Goal: Task Accomplishment & Management: Manage account settings

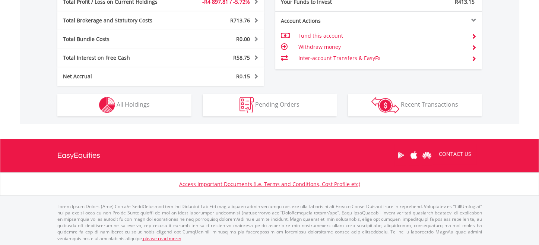
scroll to position [429, 0]
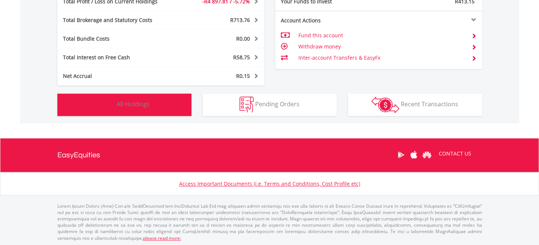
click at [137, 105] on span "All Holdings" at bounding box center [133, 104] width 33 height 8
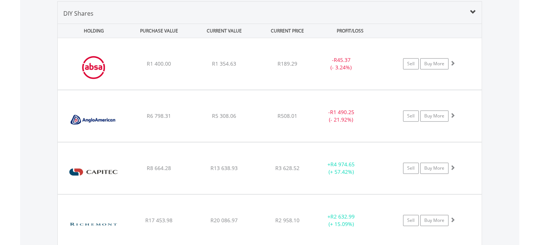
scroll to position [603, 0]
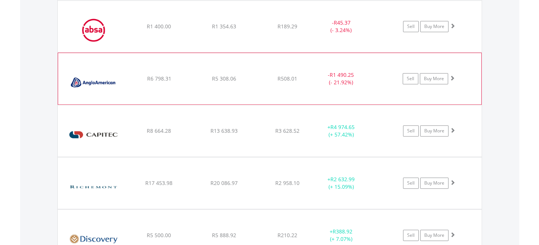
click at [458, 32] on div "Sell Buy More" at bounding box center [433, 26] width 98 height 11
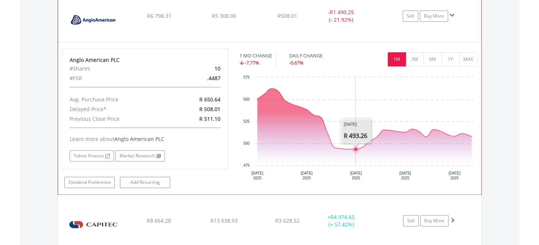
scroll to position [678, 0]
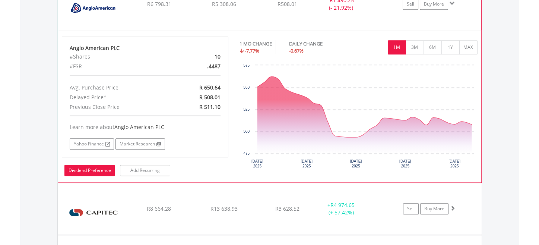
click at [93, 171] on link "Dividend Preference" at bounding box center [89, 170] width 50 height 11
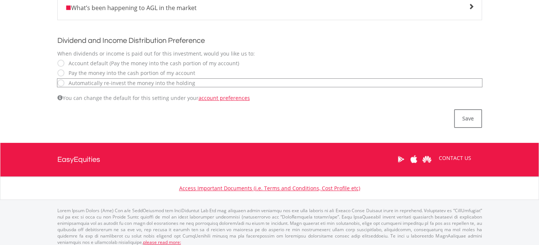
scroll to position [261, 0]
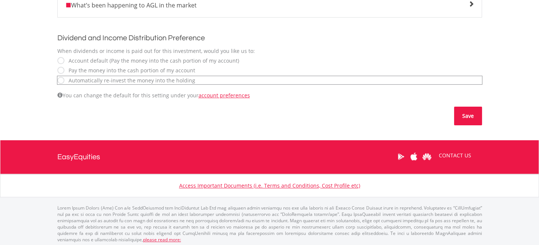
click at [471, 118] on button "Save" at bounding box center [468, 116] width 28 height 19
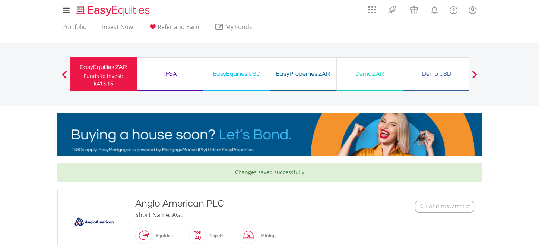
click at [99, 76] on div "Funds to invest:" at bounding box center [103, 75] width 39 height 7
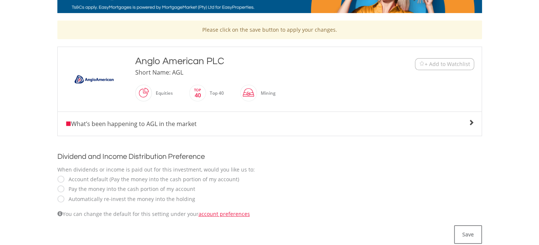
scroll to position [149, 0]
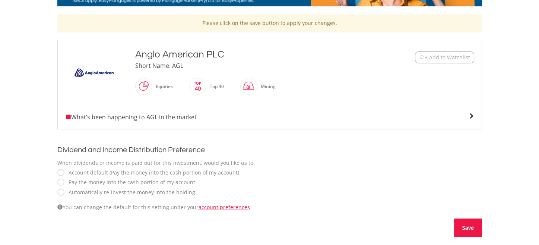
click at [472, 227] on button "Save" at bounding box center [468, 227] width 28 height 19
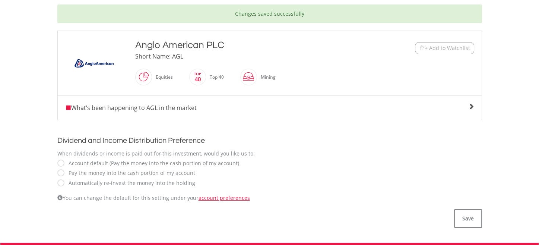
scroll to position [223, 0]
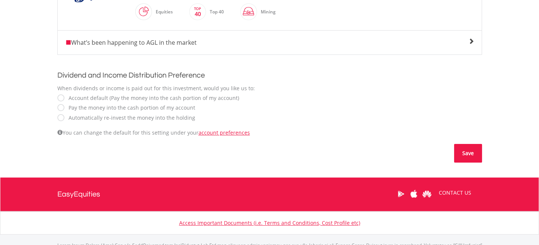
click at [470, 152] on button "Save" at bounding box center [468, 153] width 28 height 19
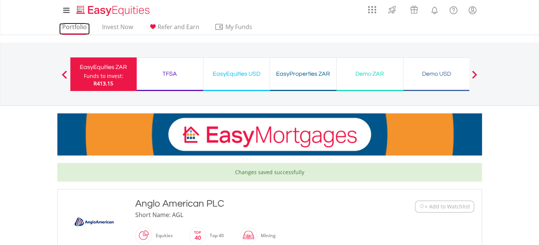
click at [68, 28] on link "Portfolio" at bounding box center [74, 29] width 31 height 12
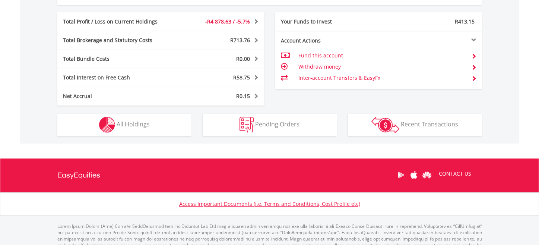
scroll to position [410, 0]
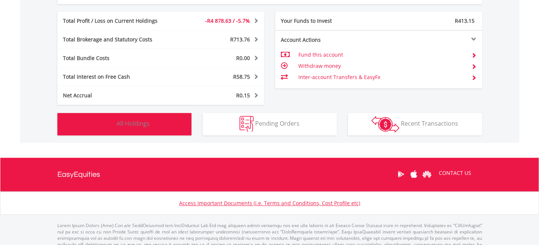
click at [147, 122] on span "All Holdings" at bounding box center [133, 123] width 33 height 8
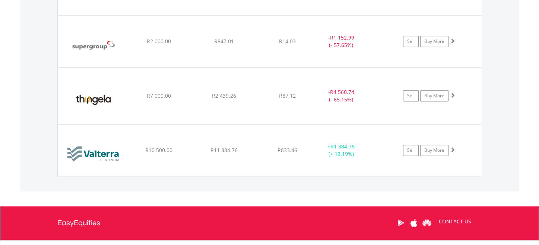
scroll to position [1311, 0]
